Goal: Transaction & Acquisition: Book appointment/travel/reservation

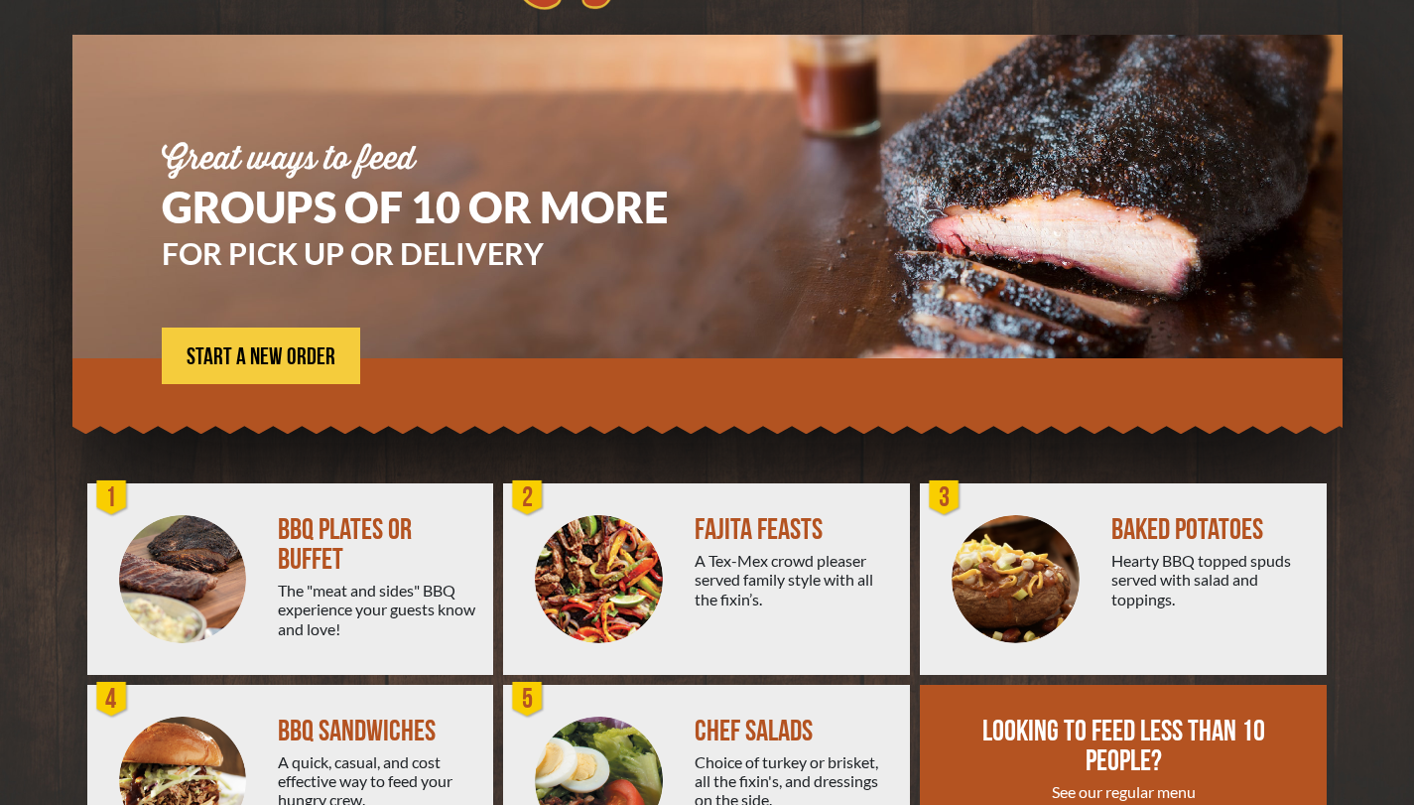
scroll to position [241, 0]
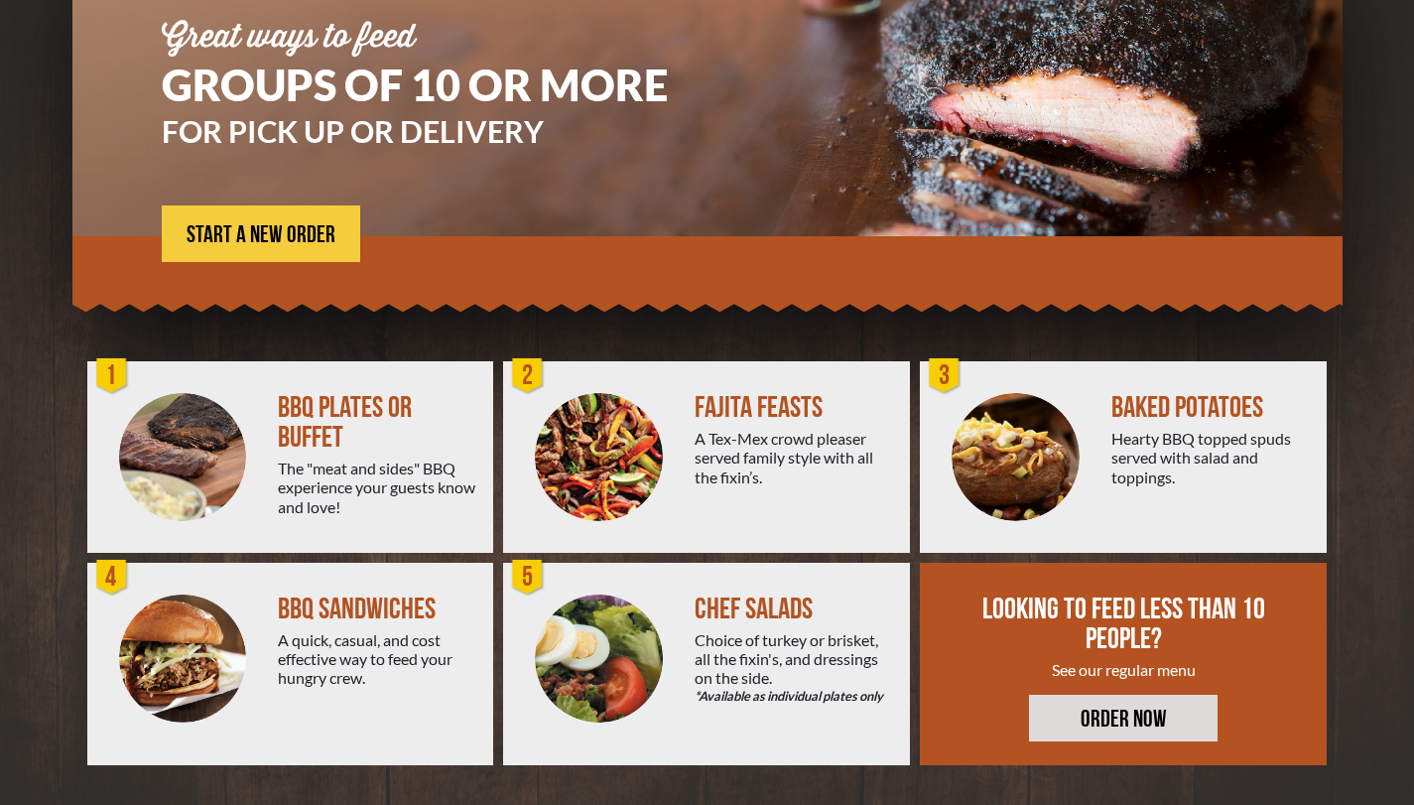
click at [1101, 713] on link "ORDER NOW" at bounding box center [1123, 717] width 188 height 47
click at [589, 421] on img at bounding box center [599, 457] width 128 height 128
click at [203, 273] on div at bounding box center [707, 268] width 1270 height 65
click at [209, 240] on span "START A NEW ORDER" at bounding box center [261, 235] width 149 height 24
click at [289, 223] on span "START A NEW ORDER" at bounding box center [261, 235] width 149 height 24
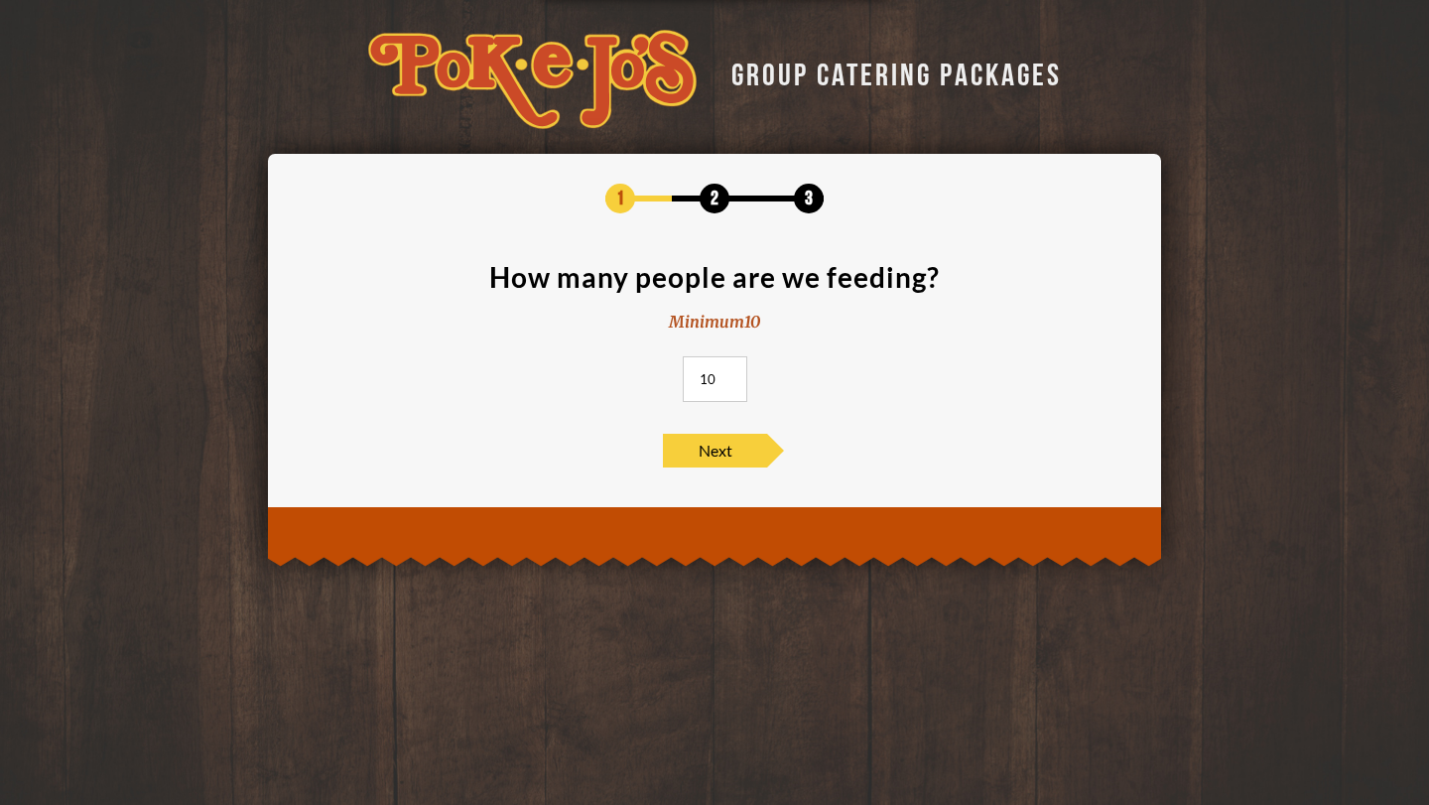
drag, startPoint x: 727, startPoint y: 378, endPoint x: 650, endPoint y: 378, distance: 77.4
click at [654, 378] on section "How many people are we feeding? Minimum 10 10" at bounding box center [714, 338] width 833 height 151
click at [708, 378] on input "10" at bounding box center [715, 379] width 64 height 46
click at [718, 382] on input "10" at bounding box center [715, 379] width 64 height 46
click at [772, 358] on section "How many people are we feeding? Minimum 10 975" at bounding box center [714, 338] width 833 height 151
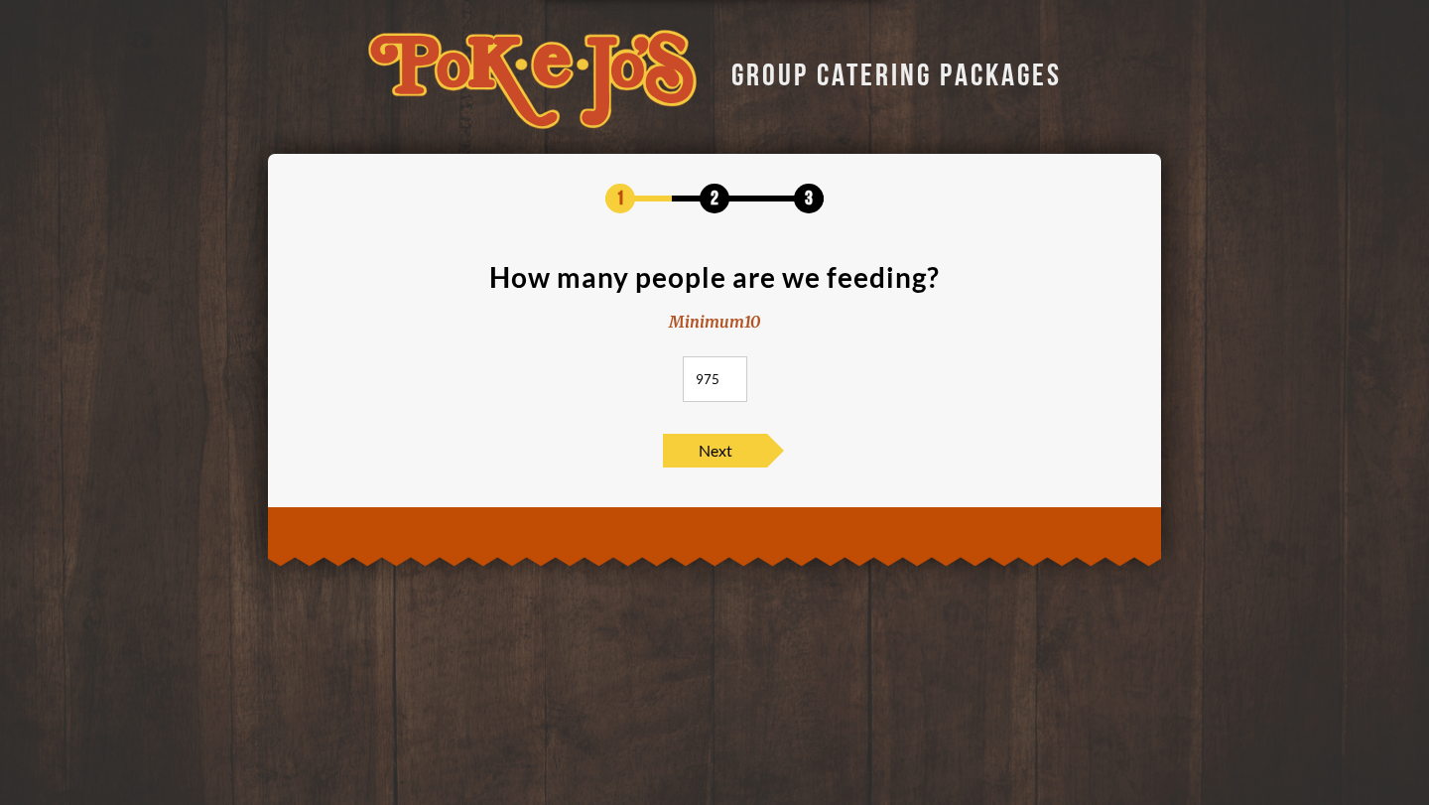
click at [701, 379] on input "975" at bounding box center [715, 379] width 64 height 46
click at [729, 440] on span "Next" at bounding box center [715, 451] width 104 height 34
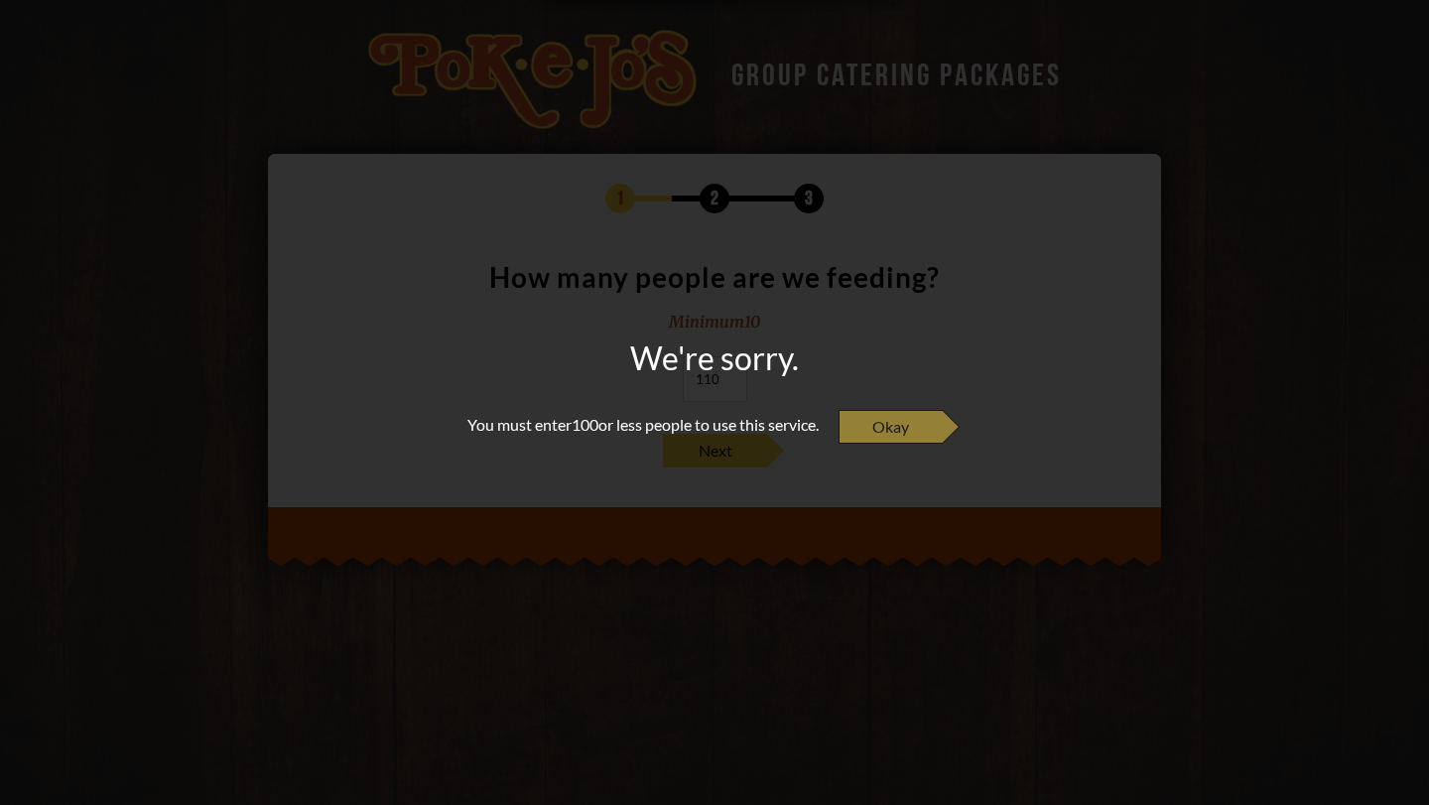
click at [875, 426] on span "Okay" at bounding box center [890, 427] width 104 height 34
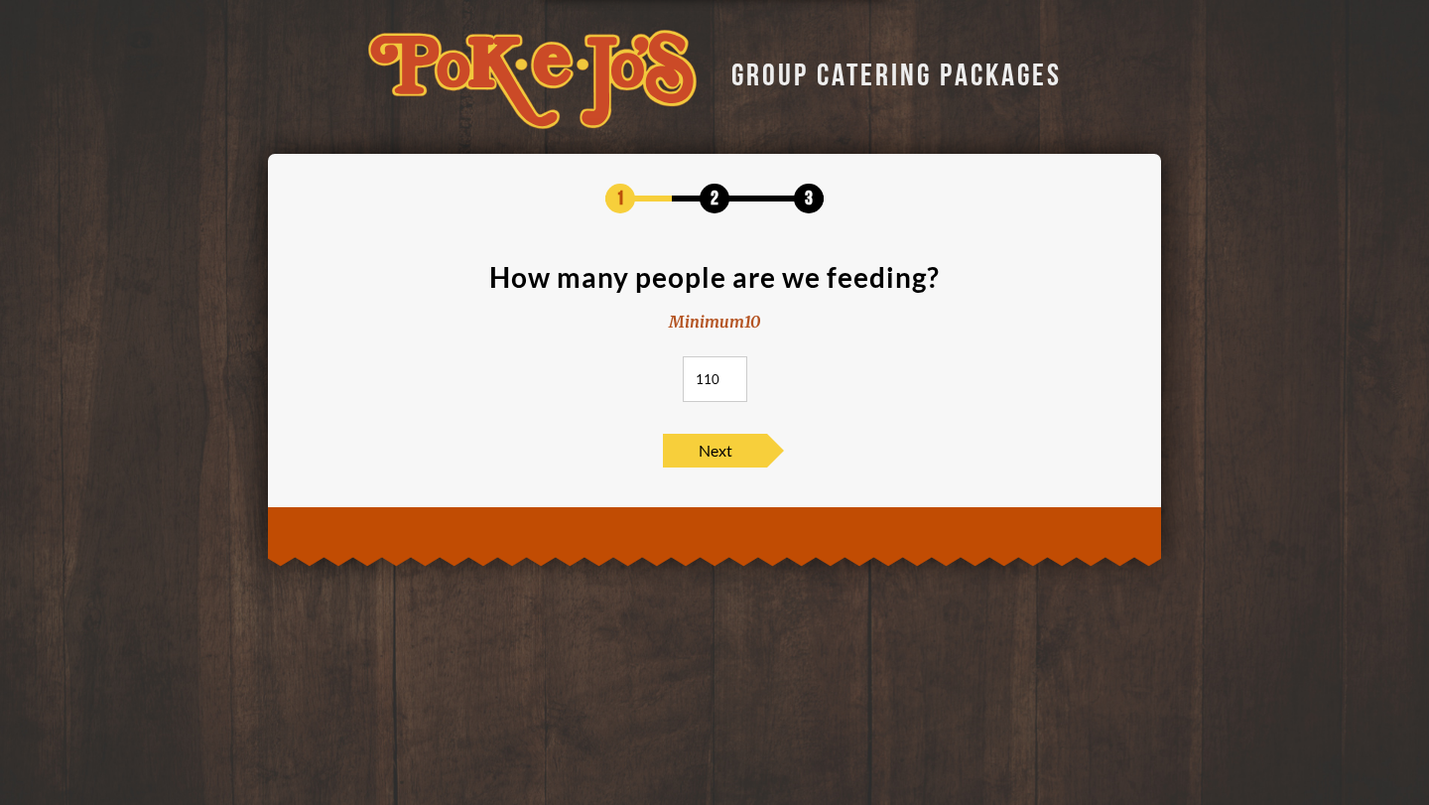
click at [715, 381] on input "110" at bounding box center [715, 379] width 64 height 46
type input "100"
click at [741, 455] on span "Next" at bounding box center [715, 451] width 104 height 34
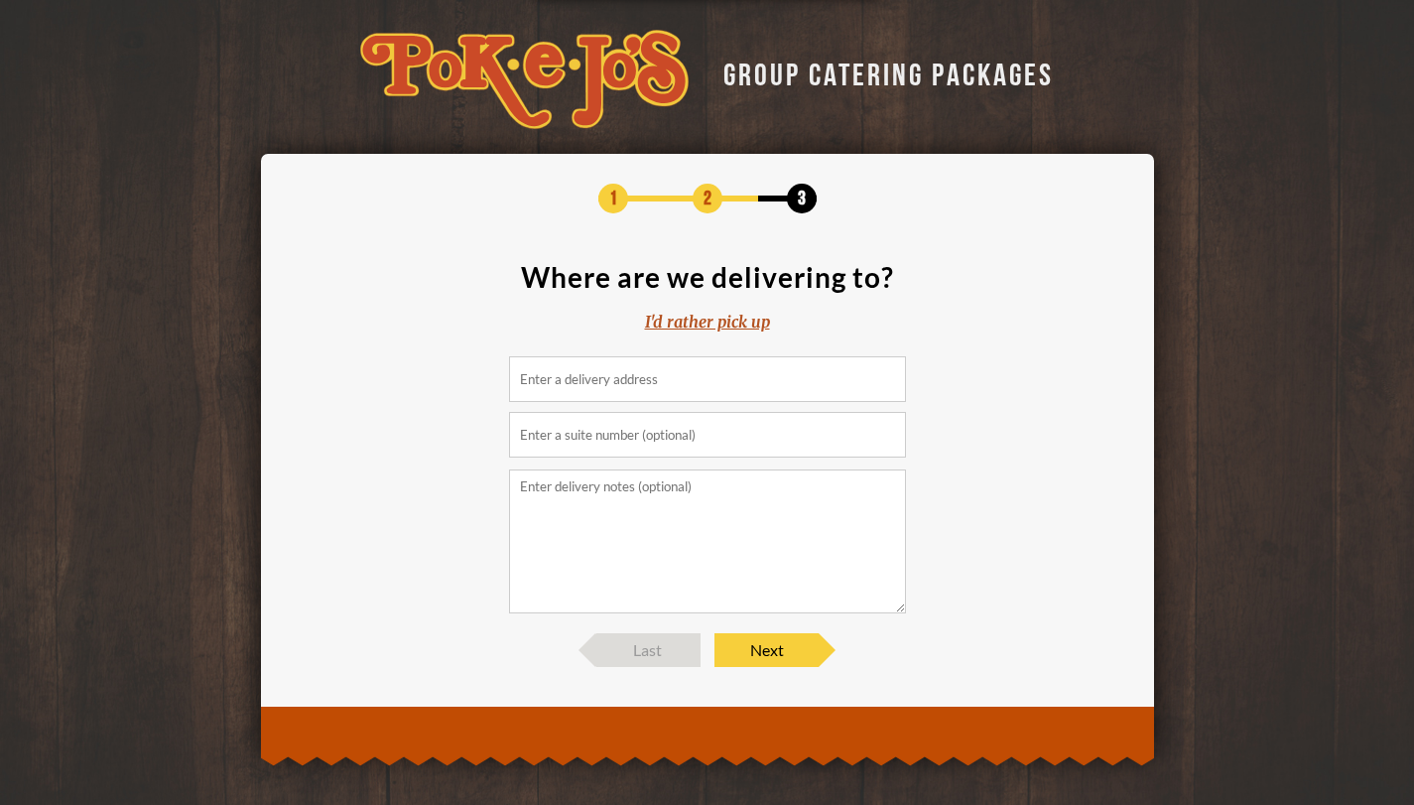
click at [708, 377] on input at bounding box center [707, 379] width 397 height 46
click at [744, 645] on span "Next" at bounding box center [766, 650] width 104 height 34
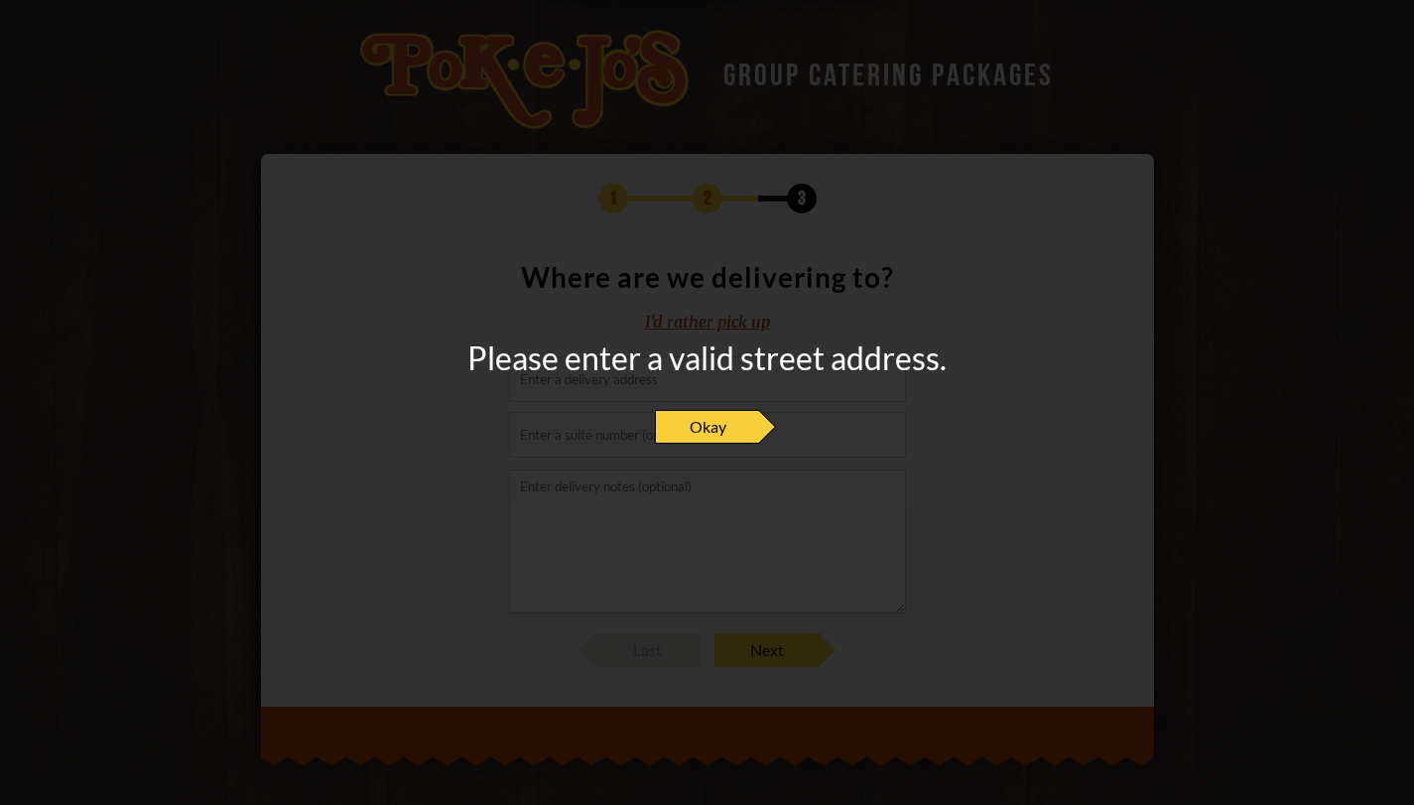
click at [698, 434] on span "Okay" at bounding box center [707, 427] width 104 height 34
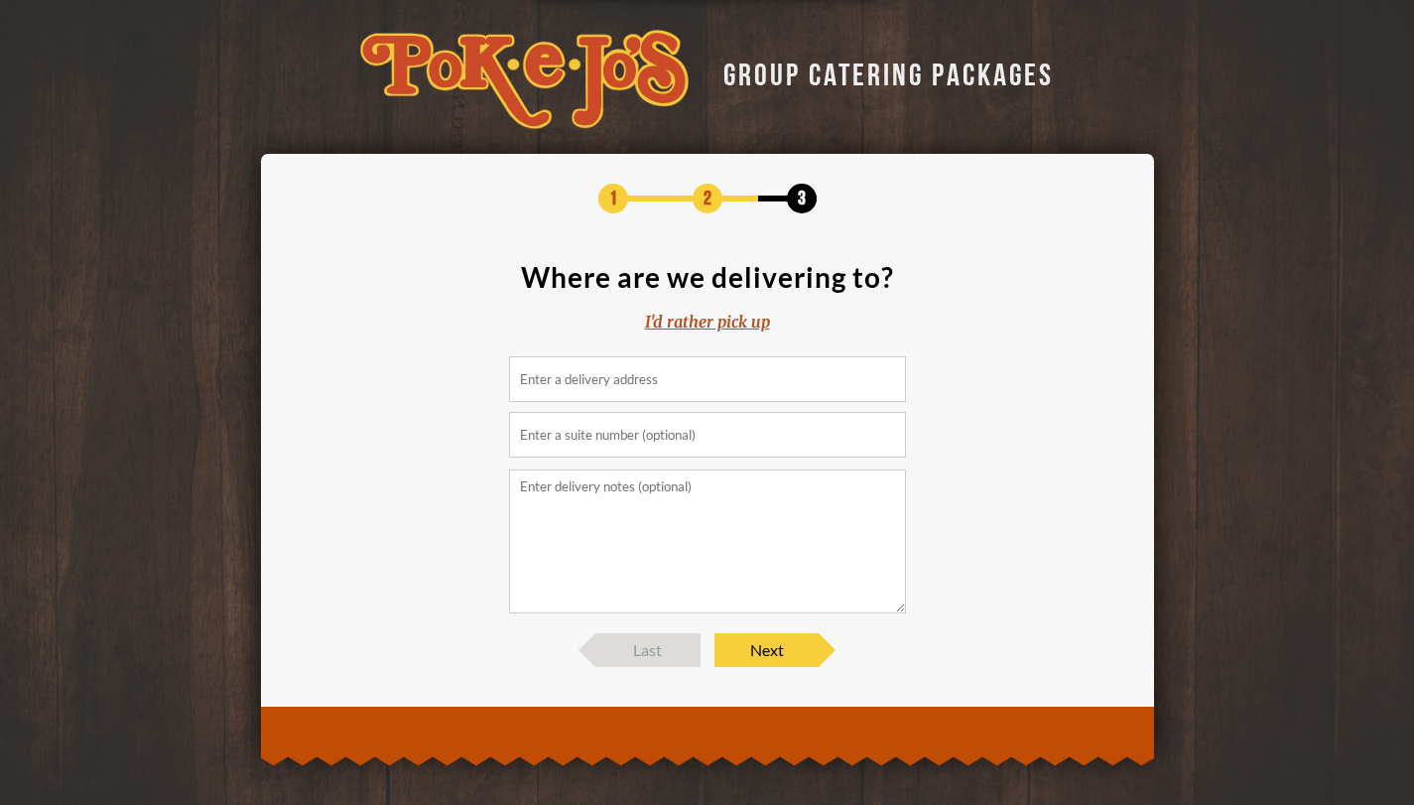
click at [694, 324] on div "I'd rather pick up" at bounding box center [707, 322] width 125 height 23
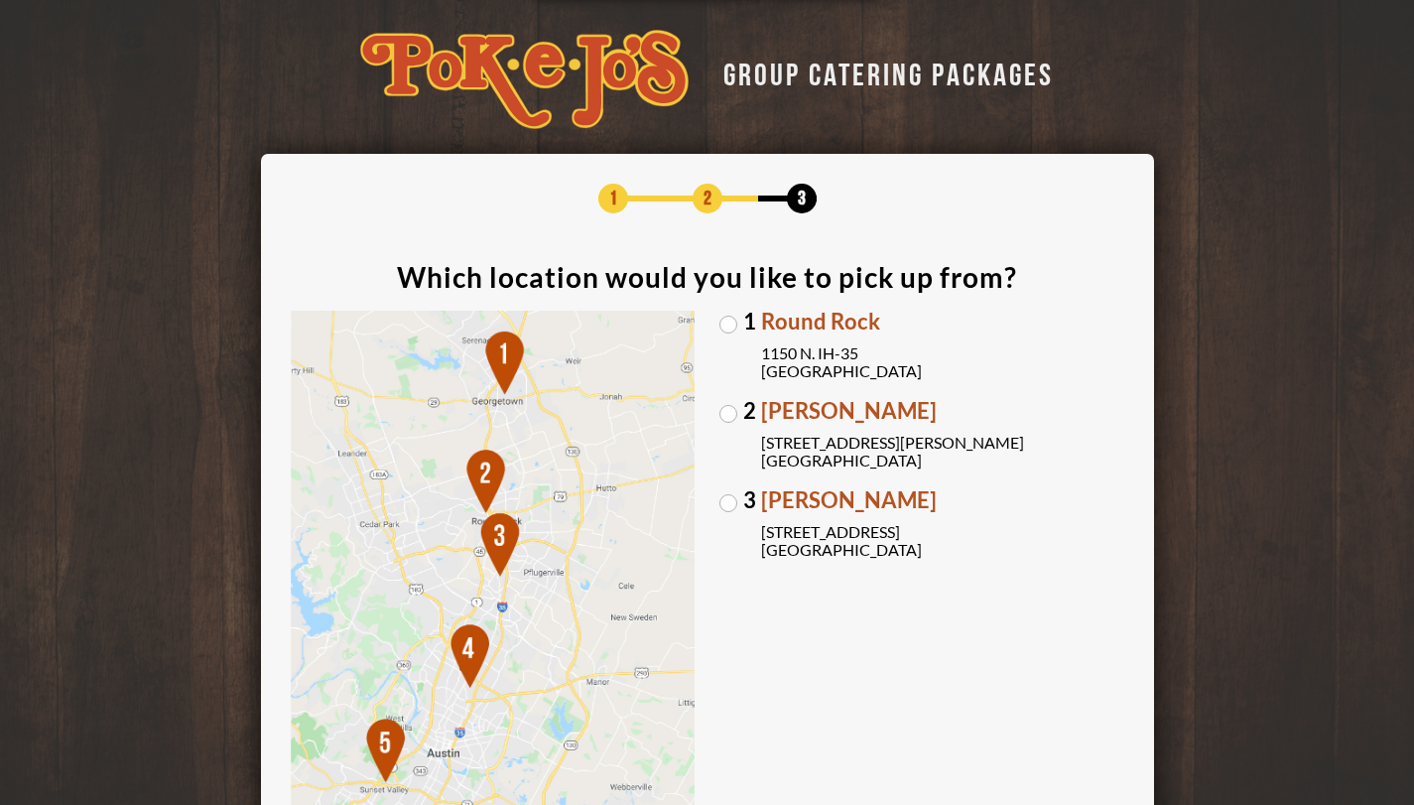
click at [736, 504] on label "3 [PERSON_NAME] [STREET_ADDRESS]" at bounding box center [921, 523] width 405 height 69
click at [0, 0] on input "3 [PERSON_NAME] [STREET_ADDRESS]" at bounding box center [0, 0] width 0 height 0
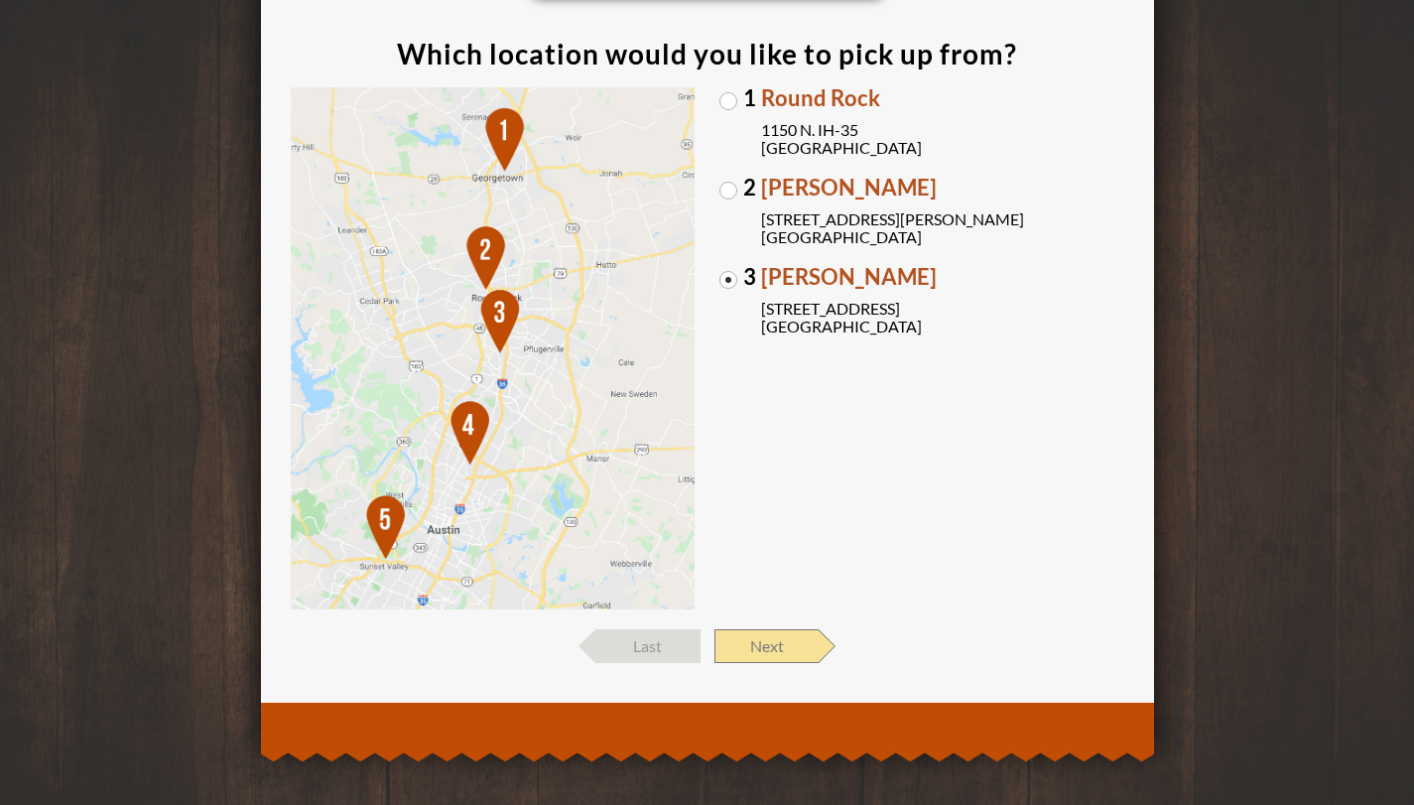
click at [781, 653] on span "Next" at bounding box center [766, 646] width 104 height 34
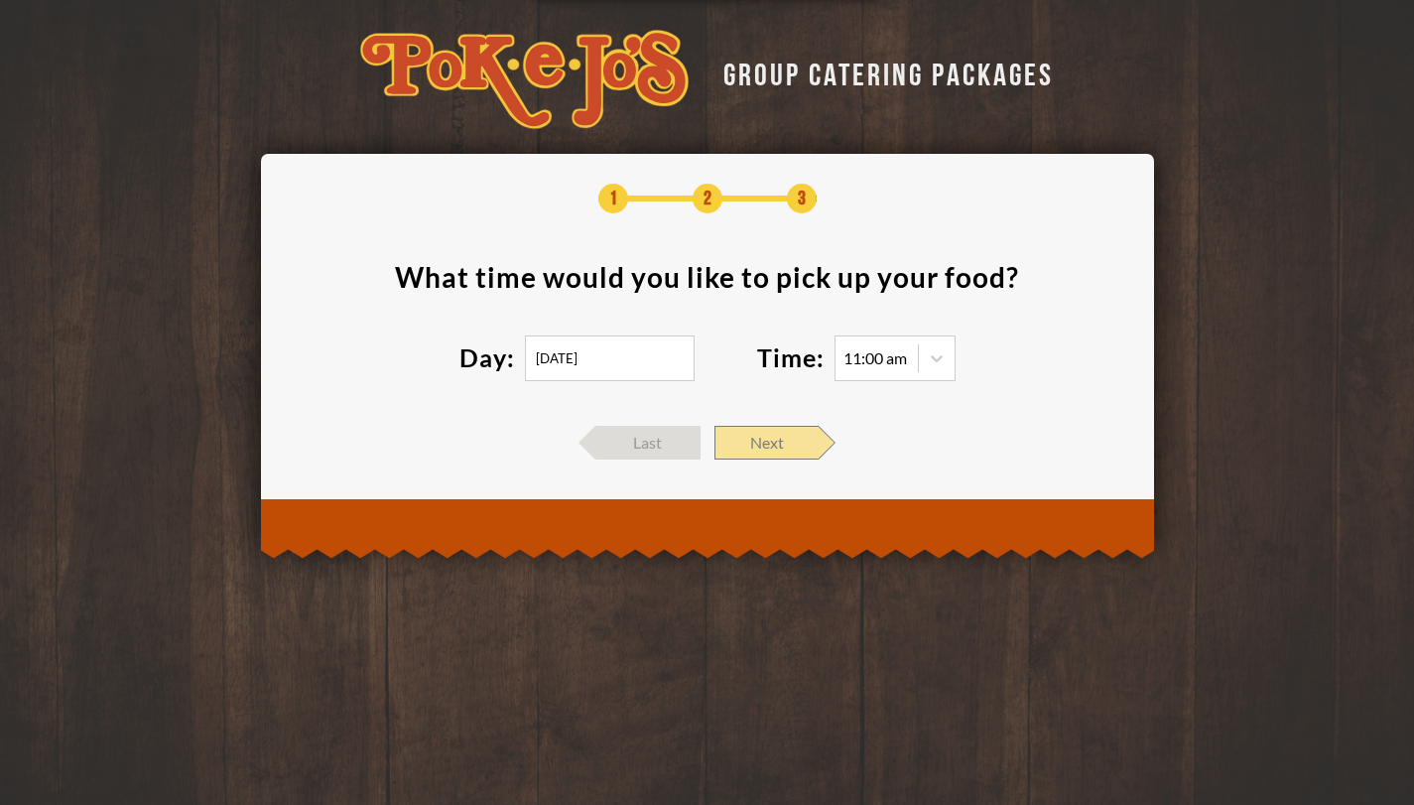
scroll to position [0, 0]
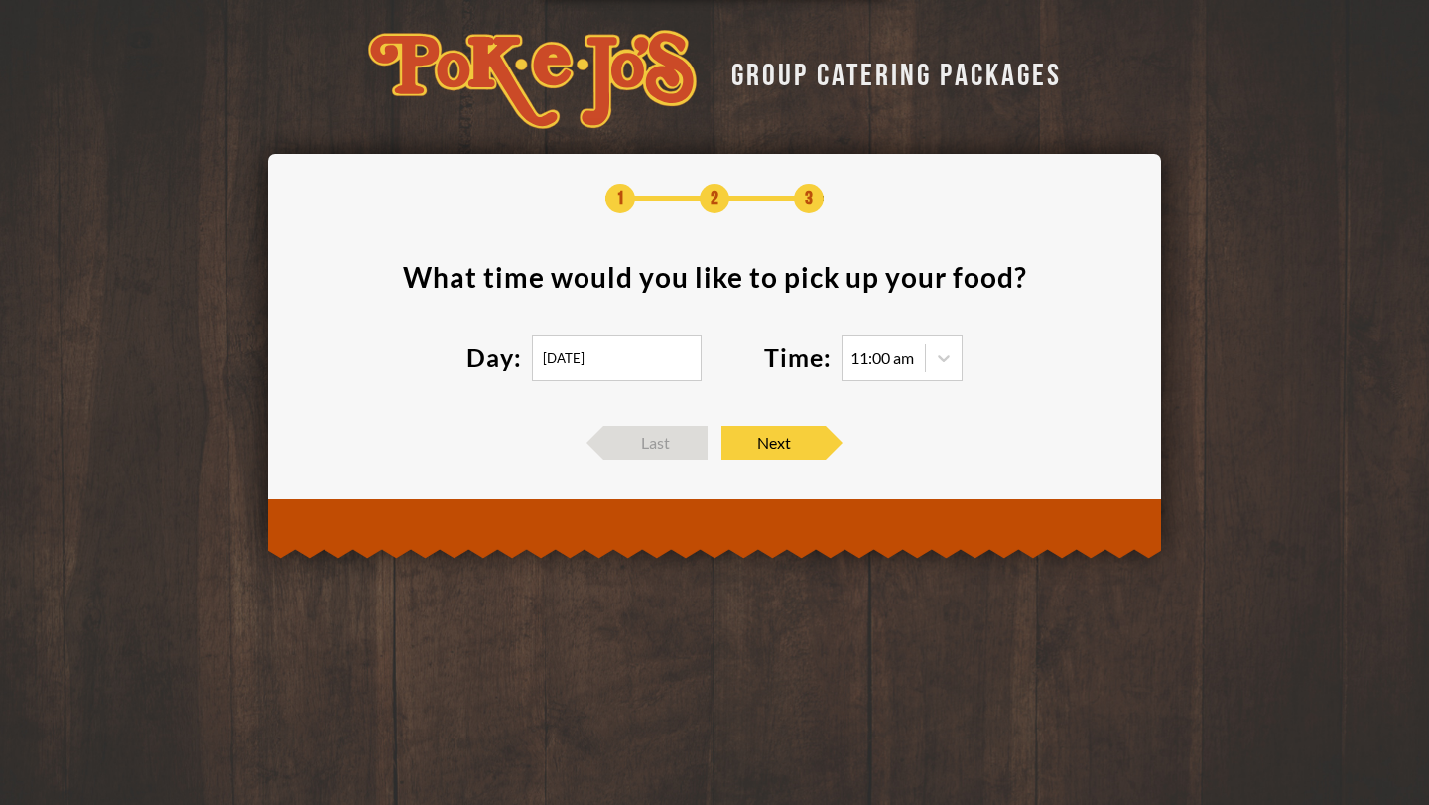
click at [650, 363] on input "[DATE]" at bounding box center [617, 358] width 170 height 46
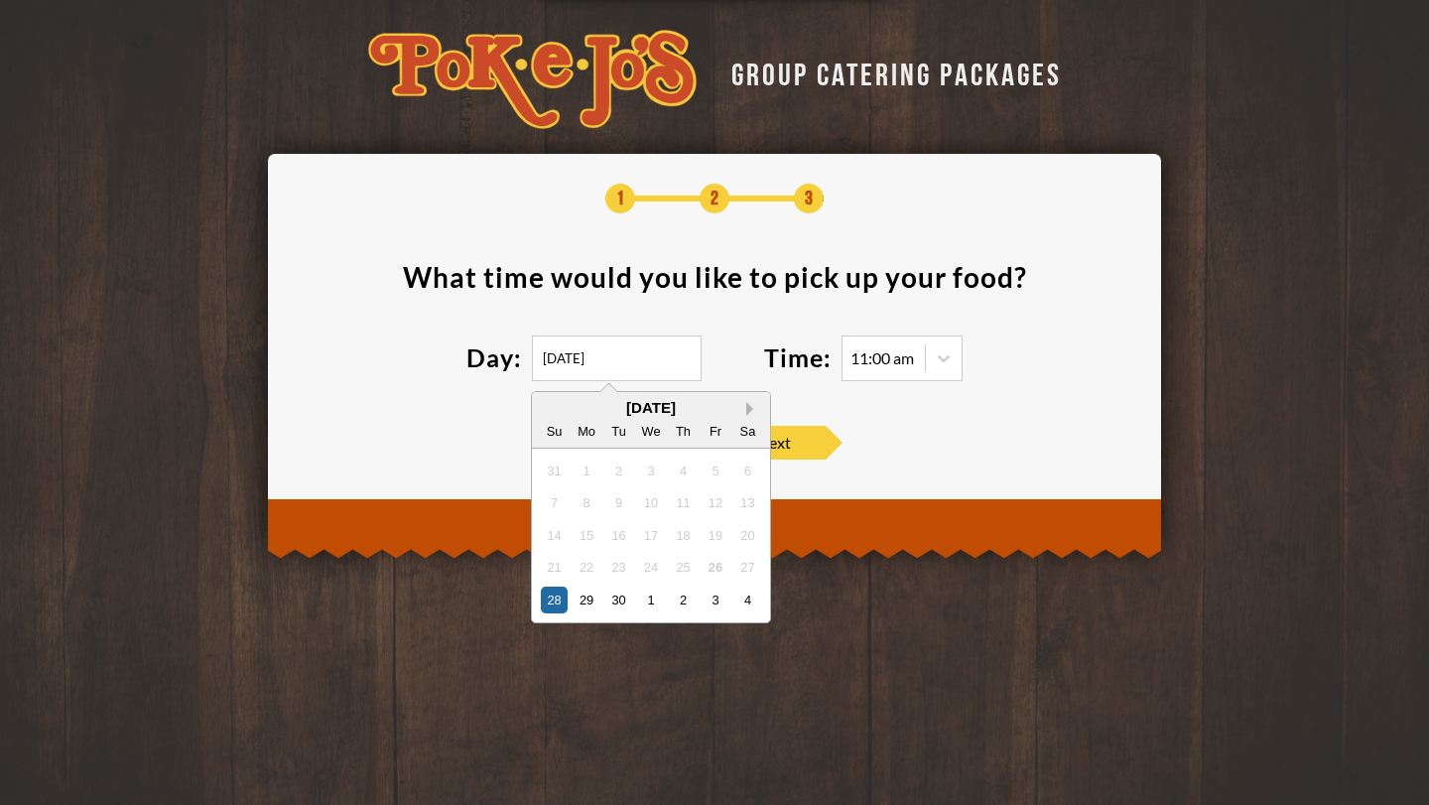
click at [748, 412] on button "Next Month" at bounding box center [753, 409] width 14 height 14
click at [748, 412] on div "[DATE]" at bounding box center [651, 407] width 238 height 15
click at [749, 412] on div "[DATE]" at bounding box center [651, 407] width 238 height 15
click at [556, 405] on div "[DATE]" at bounding box center [651, 407] width 238 height 15
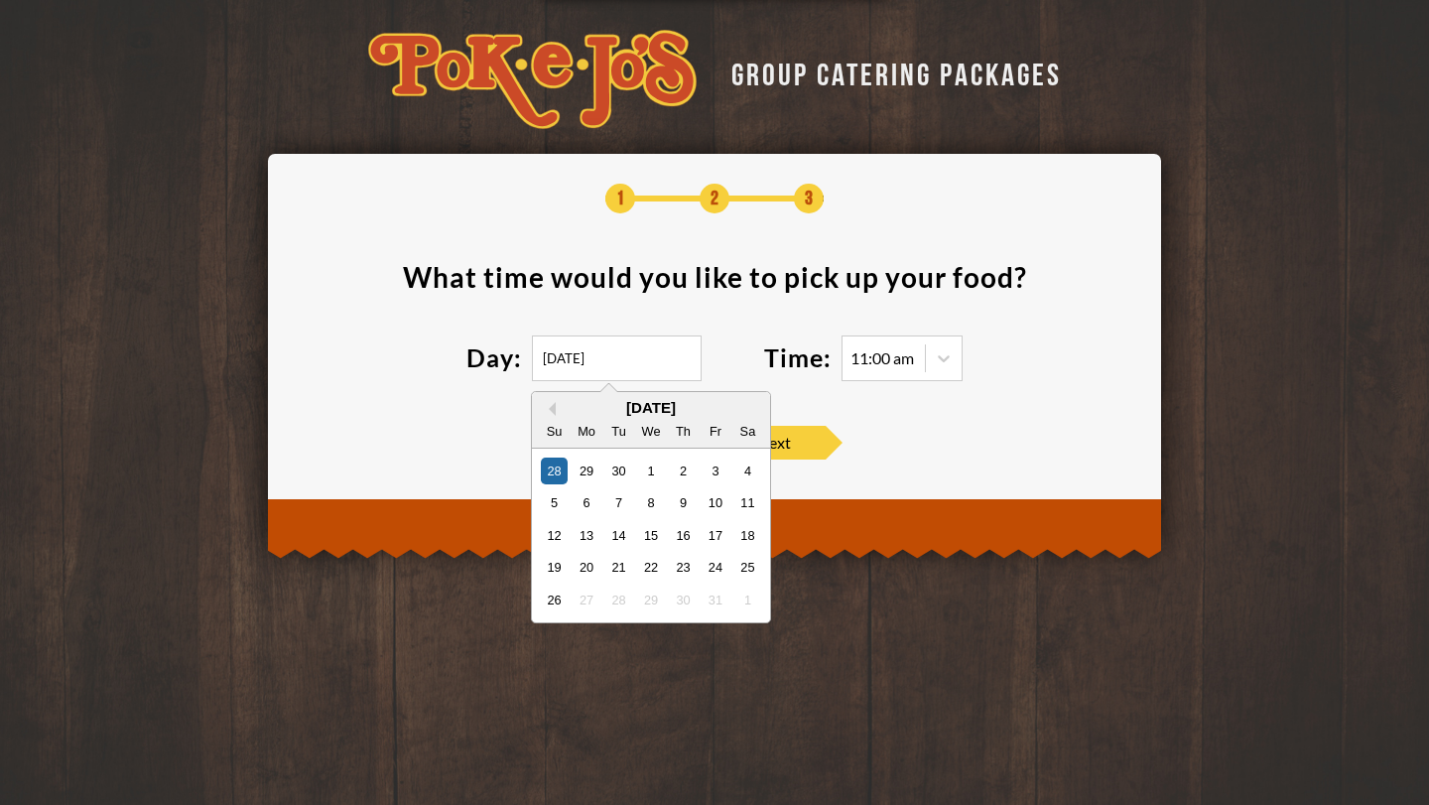
click at [556, 408] on div "[DATE]" at bounding box center [651, 407] width 238 height 15
click at [553, 408] on button "Previous Month" at bounding box center [549, 409] width 14 height 14
click at [745, 406] on div "[DATE]" at bounding box center [651, 407] width 238 height 15
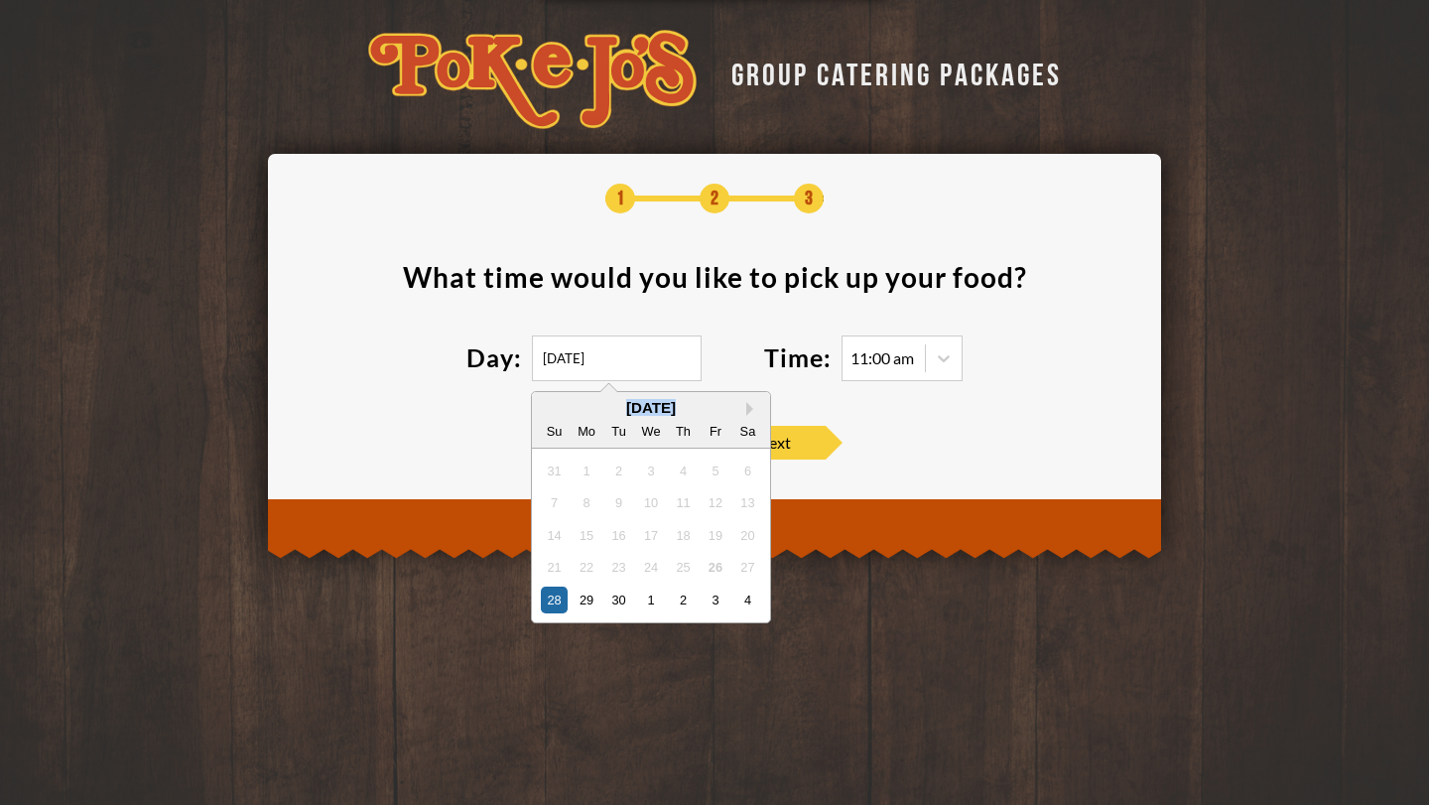
click at [745, 406] on div "[DATE]" at bounding box center [651, 407] width 238 height 15
click at [746, 406] on button "Next Month" at bounding box center [753, 409] width 14 height 14
click at [745, 572] on div "25" at bounding box center [747, 567] width 27 height 27
type input "[DATE]"
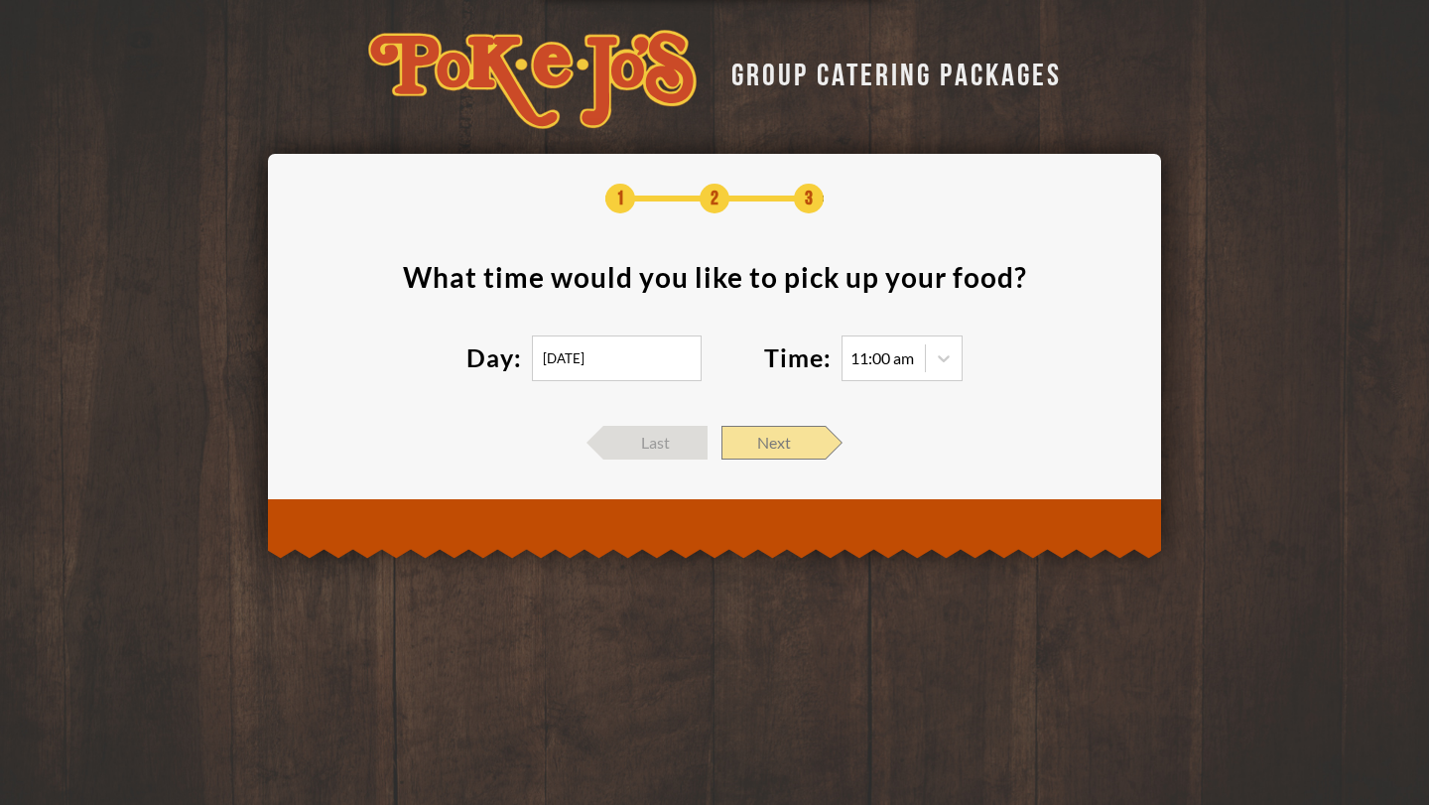
click at [804, 453] on span "Next" at bounding box center [773, 443] width 104 height 34
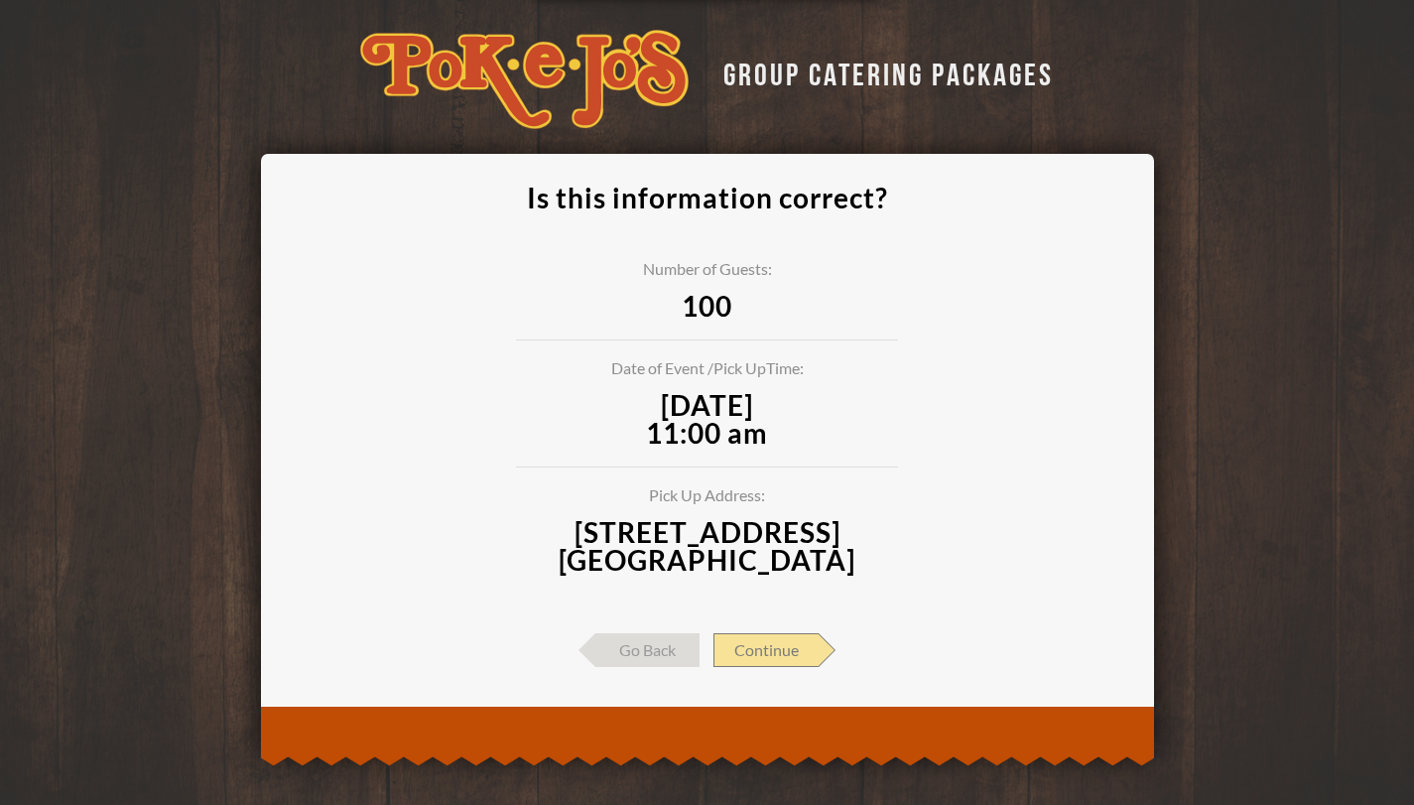
click at [751, 653] on span "Continue" at bounding box center [765, 650] width 105 height 34
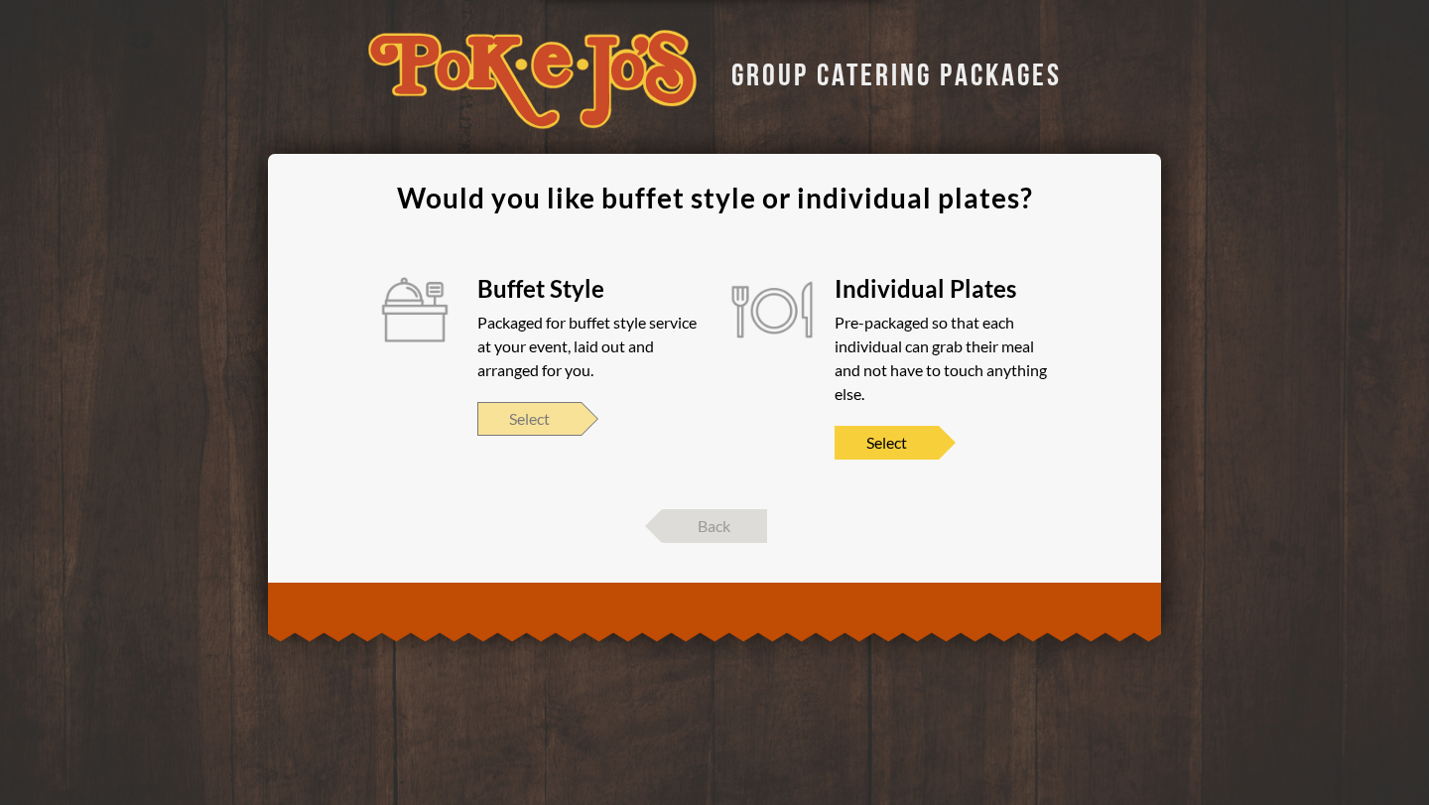
click at [553, 418] on span "Select" at bounding box center [529, 419] width 104 height 34
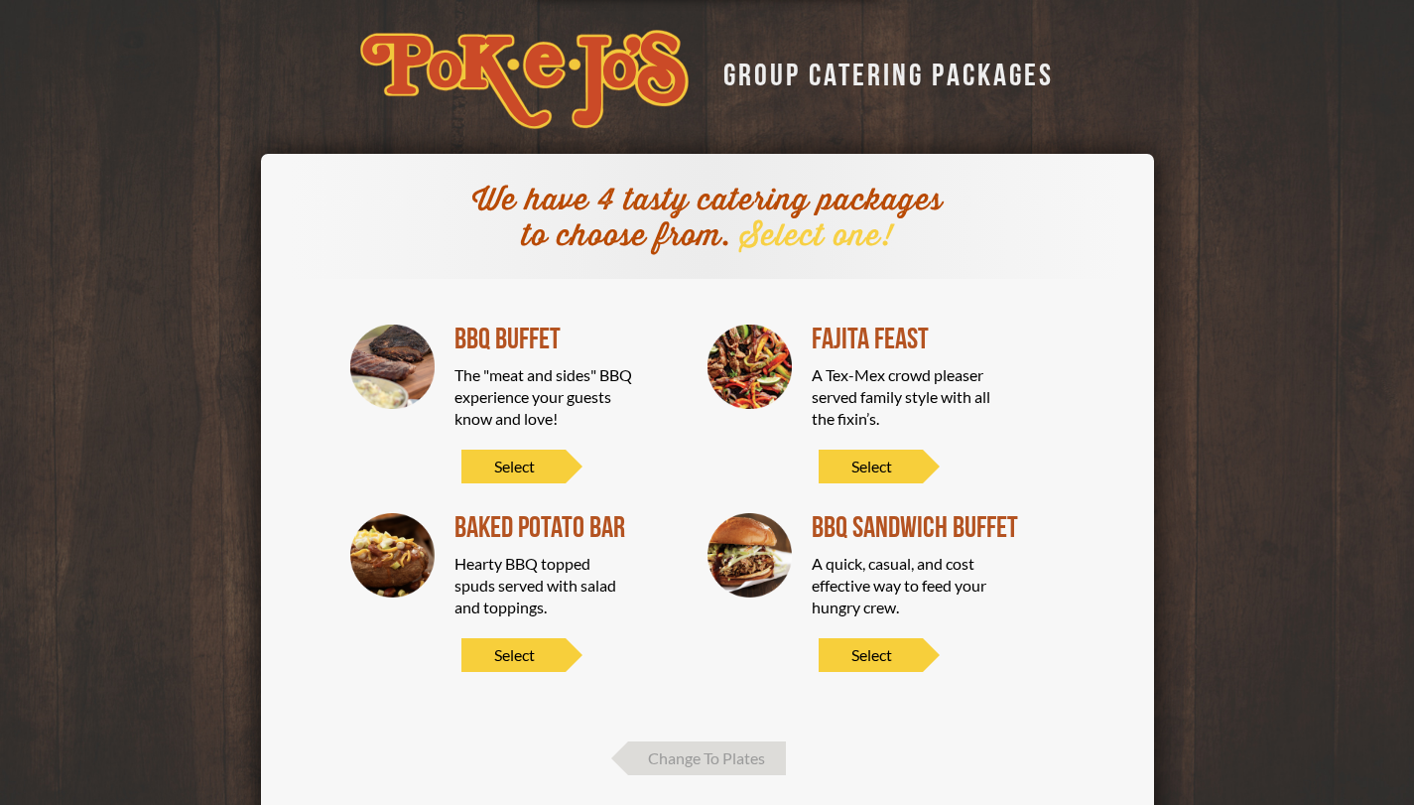
scroll to position [118, 0]
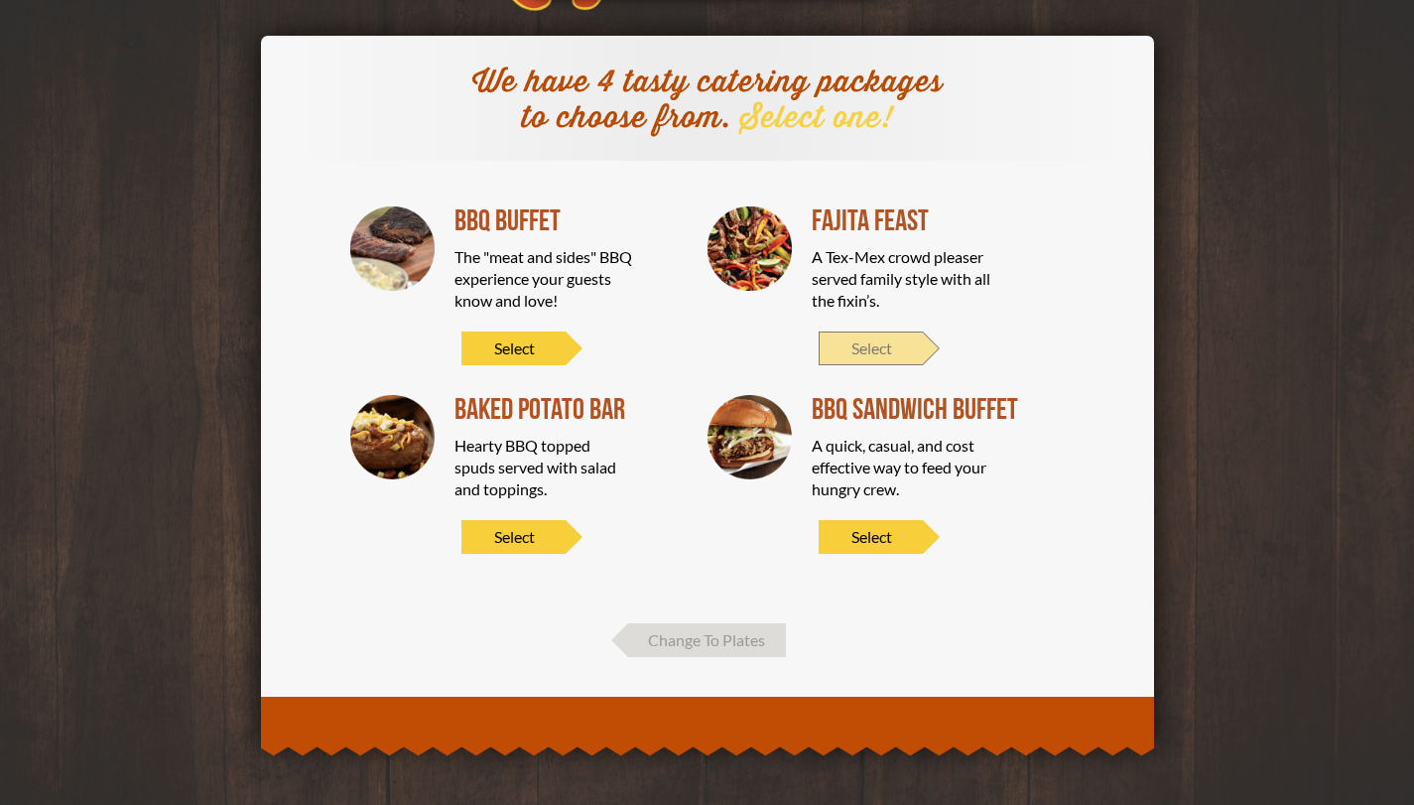
click at [895, 361] on span "Select" at bounding box center [870, 348] width 104 height 34
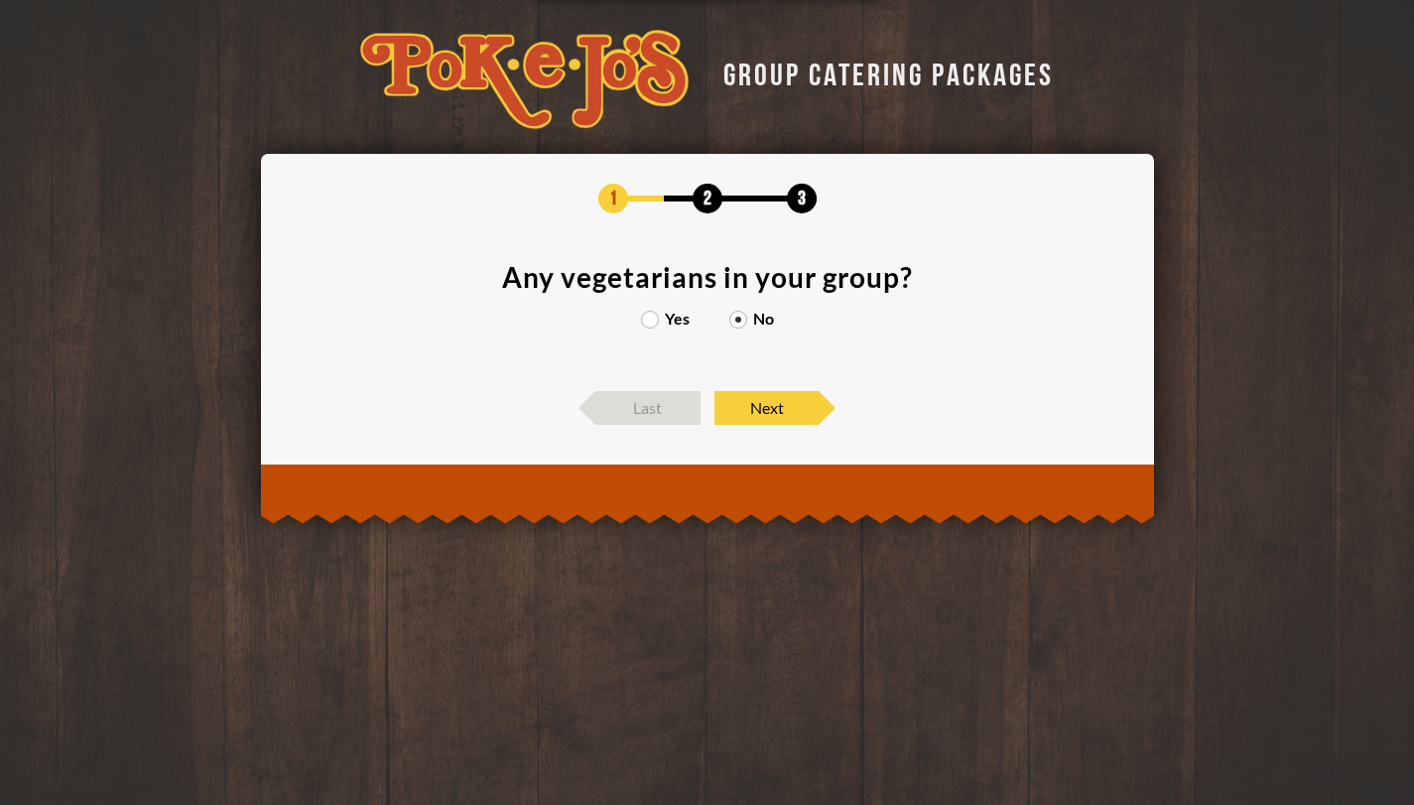
scroll to position [0, 0]
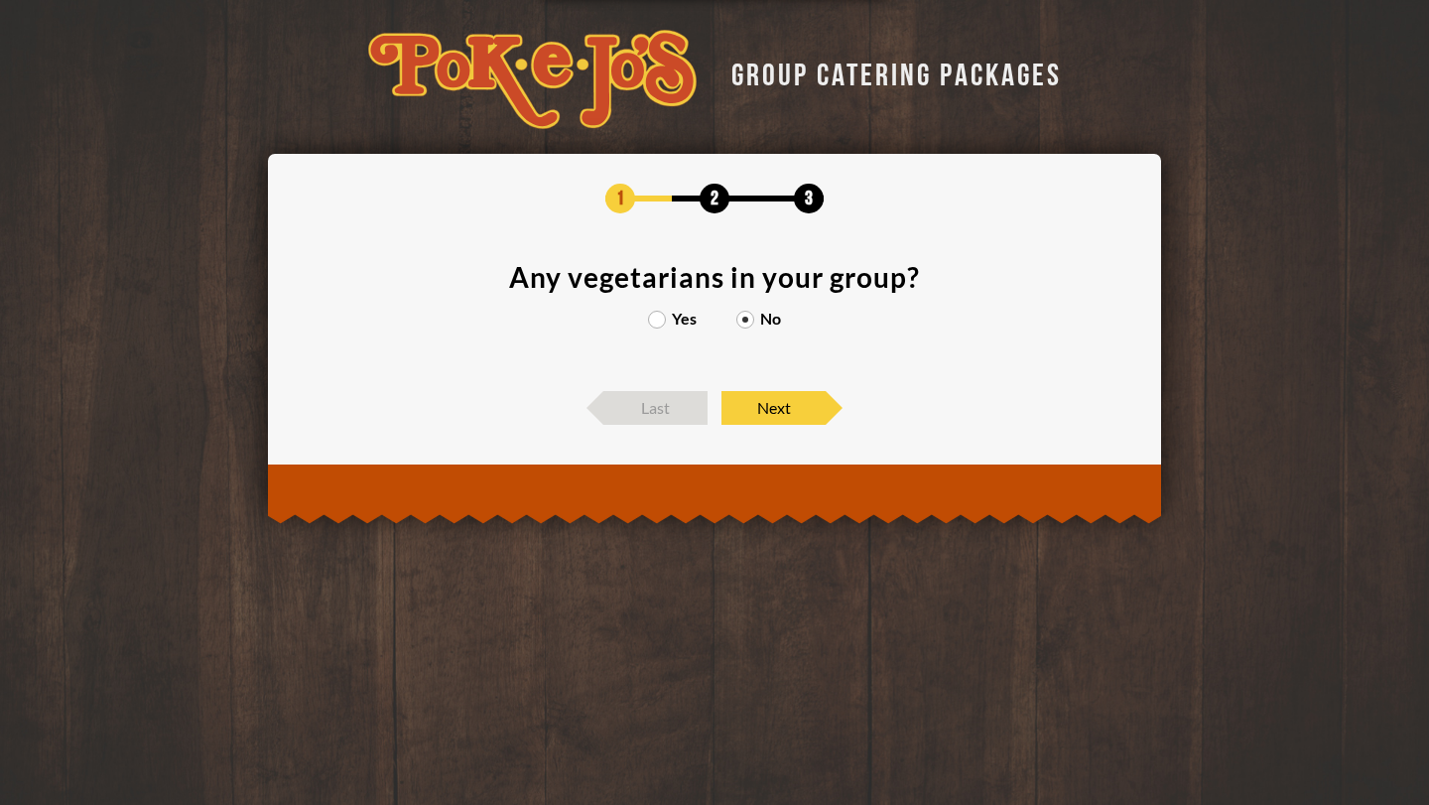
click at [659, 321] on label "Yes" at bounding box center [672, 319] width 49 height 16
click at [0, 0] on input "Yes" at bounding box center [0, 0] width 0 height 0
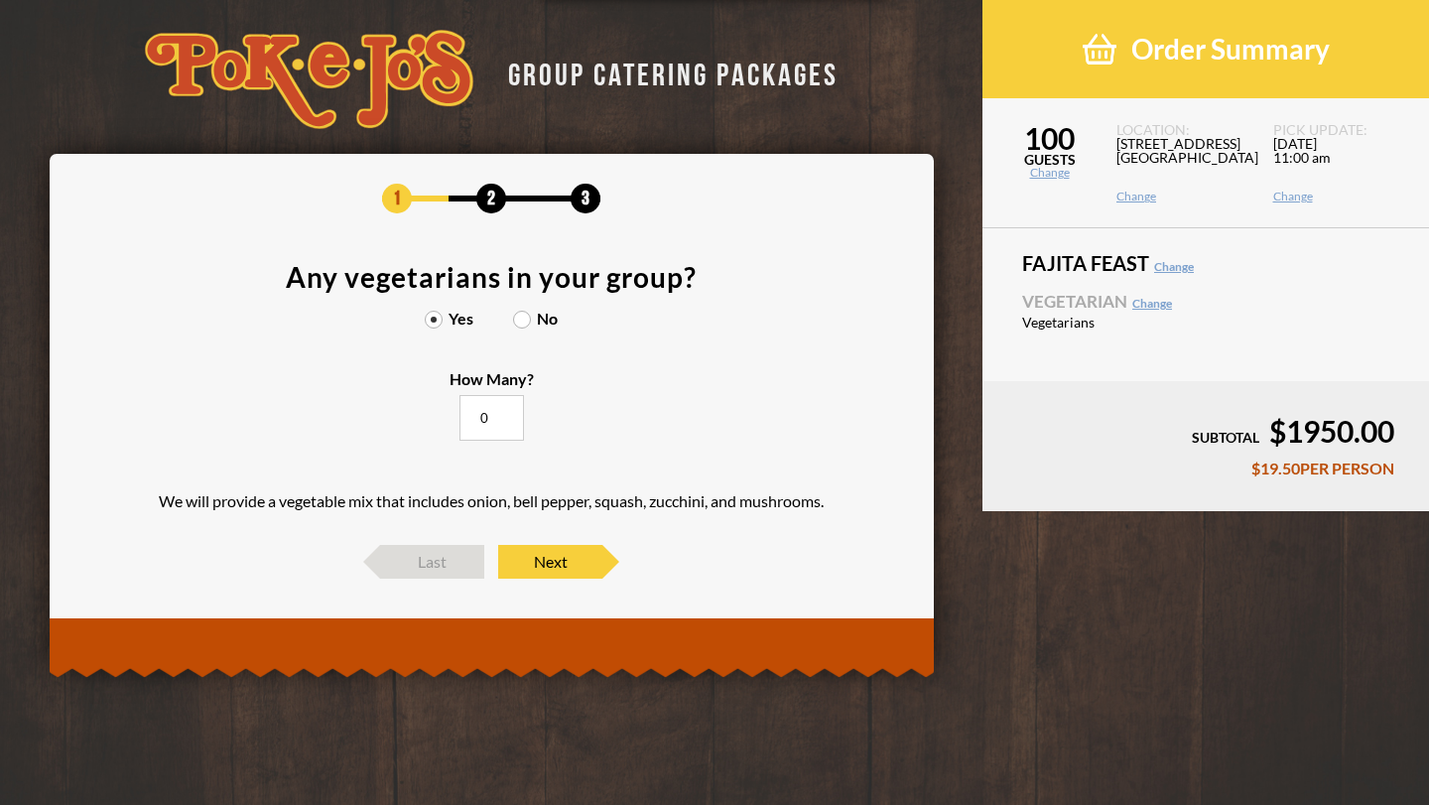
click at [485, 418] on input "0" at bounding box center [491, 418] width 64 height 46
type input "20"
click at [561, 575] on span "Next" at bounding box center [550, 562] width 104 height 34
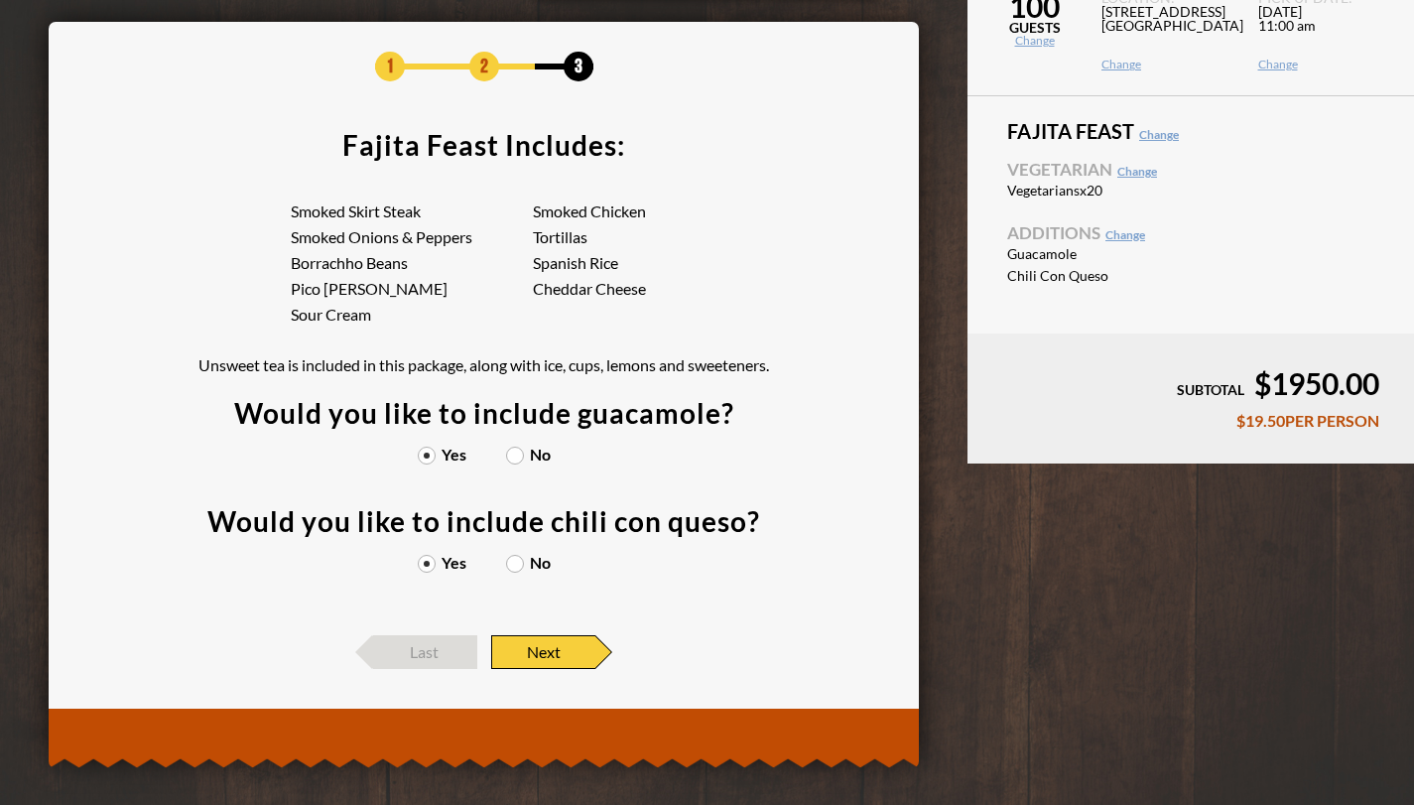
scroll to position [144, 0]
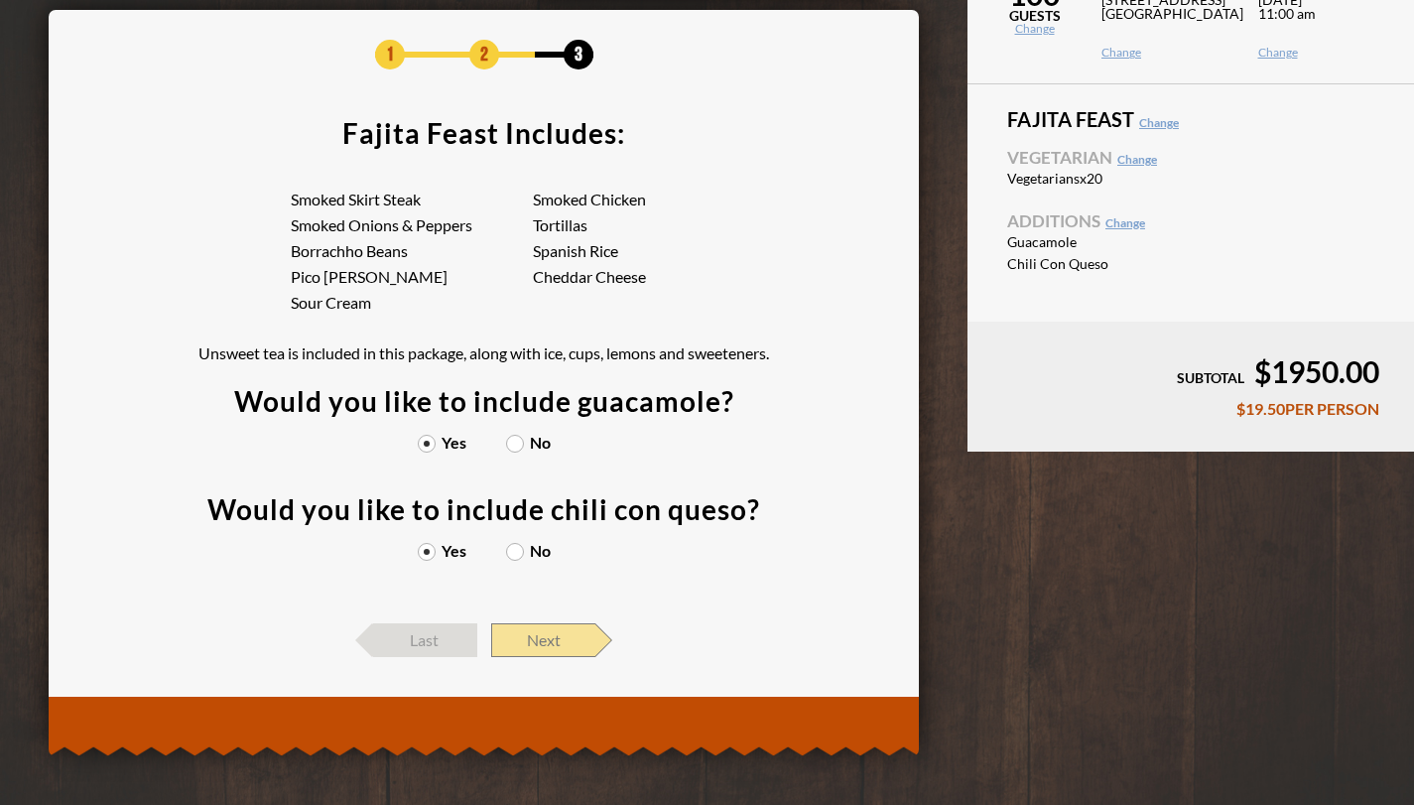
click at [545, 648] on span "Next" at bounding box center [543, 640] width 104 height 34
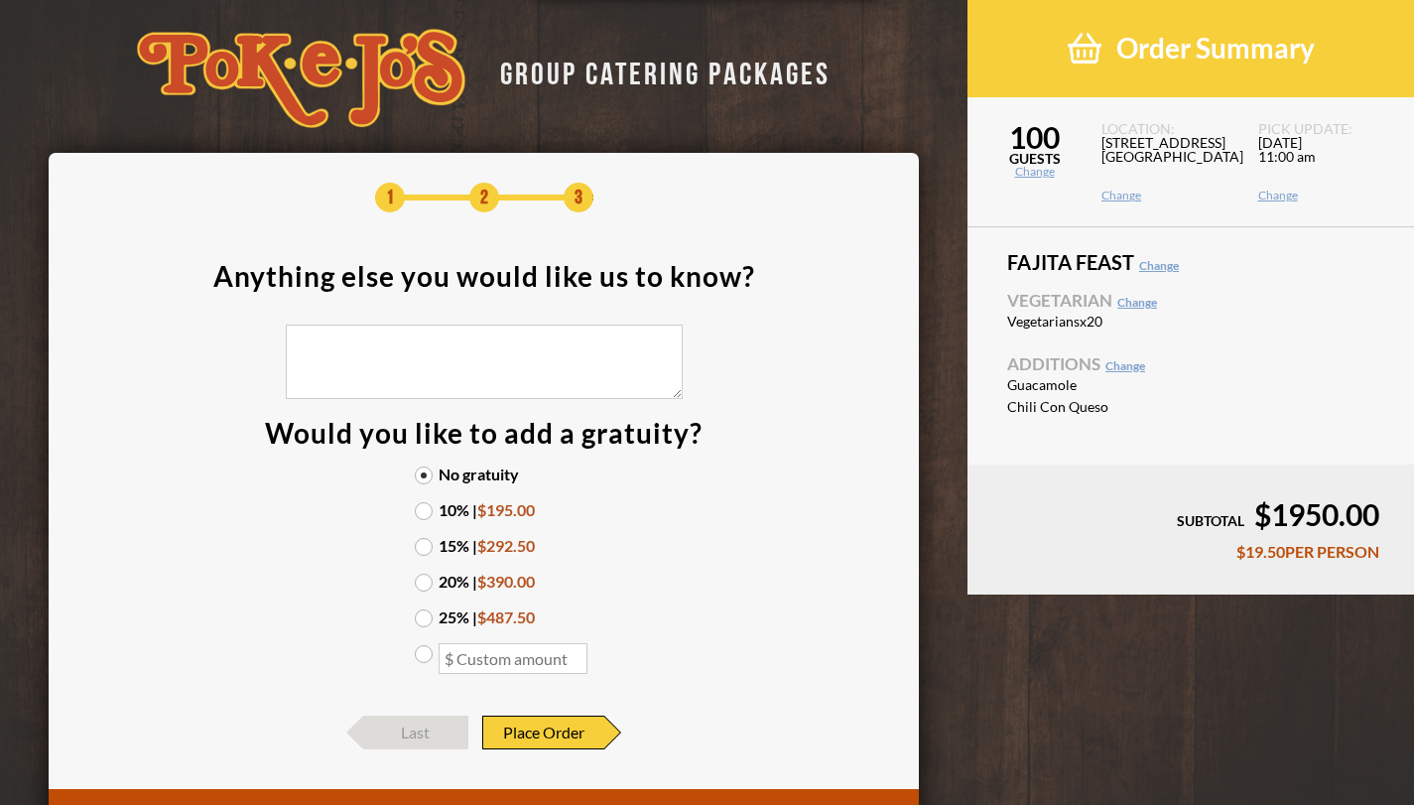
scroll to position [0, 0]
